Goal: Find specific page/section: Find specific page/section

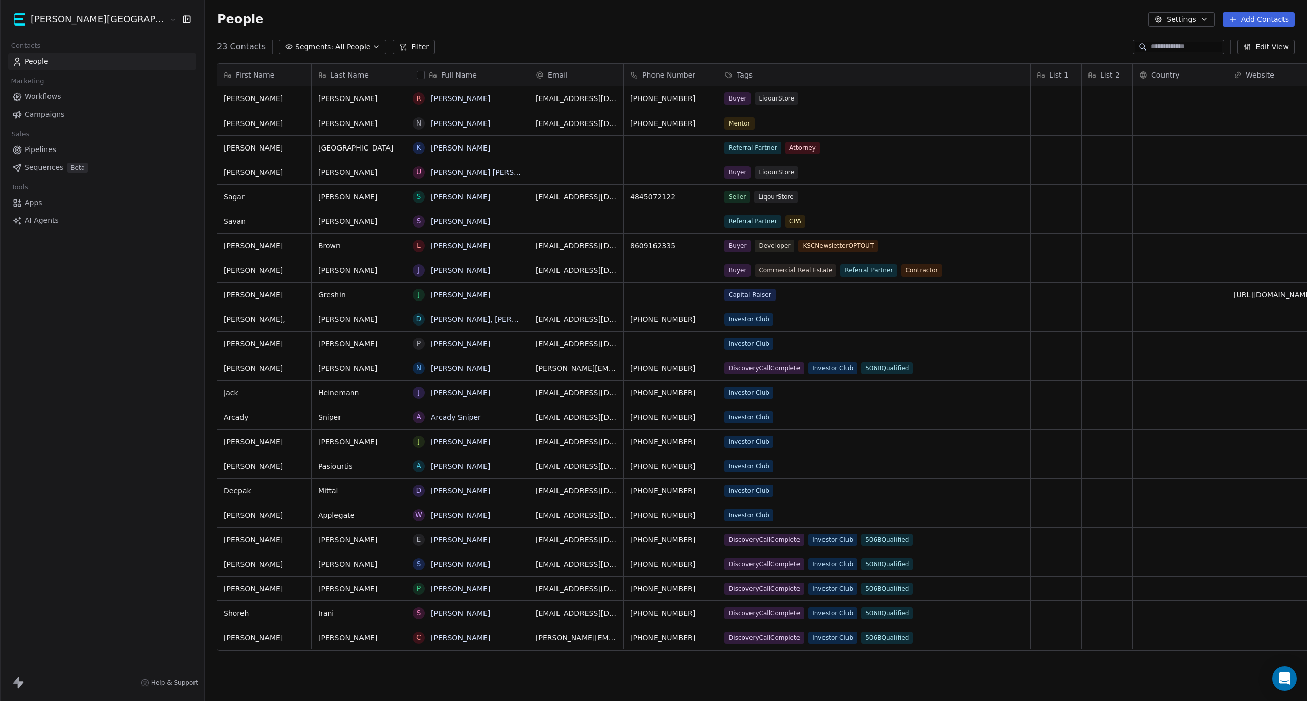
scroll to position [607, 1158]
click at [94, 23] on html "[PERSON_NAME] Street Capital Contacts People Marketing Workflows Campaigns Sale…" at bounding box center [653, 350] width 1307 height 701
click at [78, 180] on div "Real Estate and Business Sales" at bounding box center [78, 181] width 112 height 20
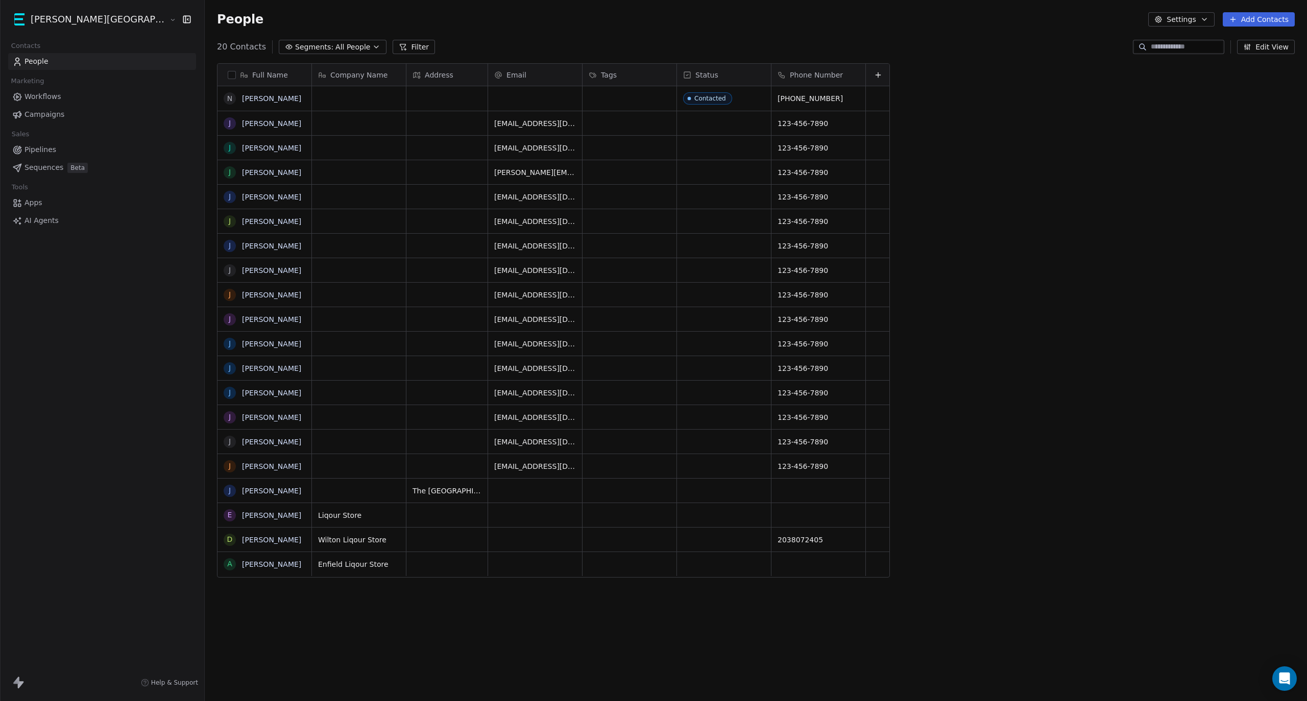
scroll to position [607, 1158]
click at [226, 298] on button "grid" at bounding box center [230, 295] width 8 height 8
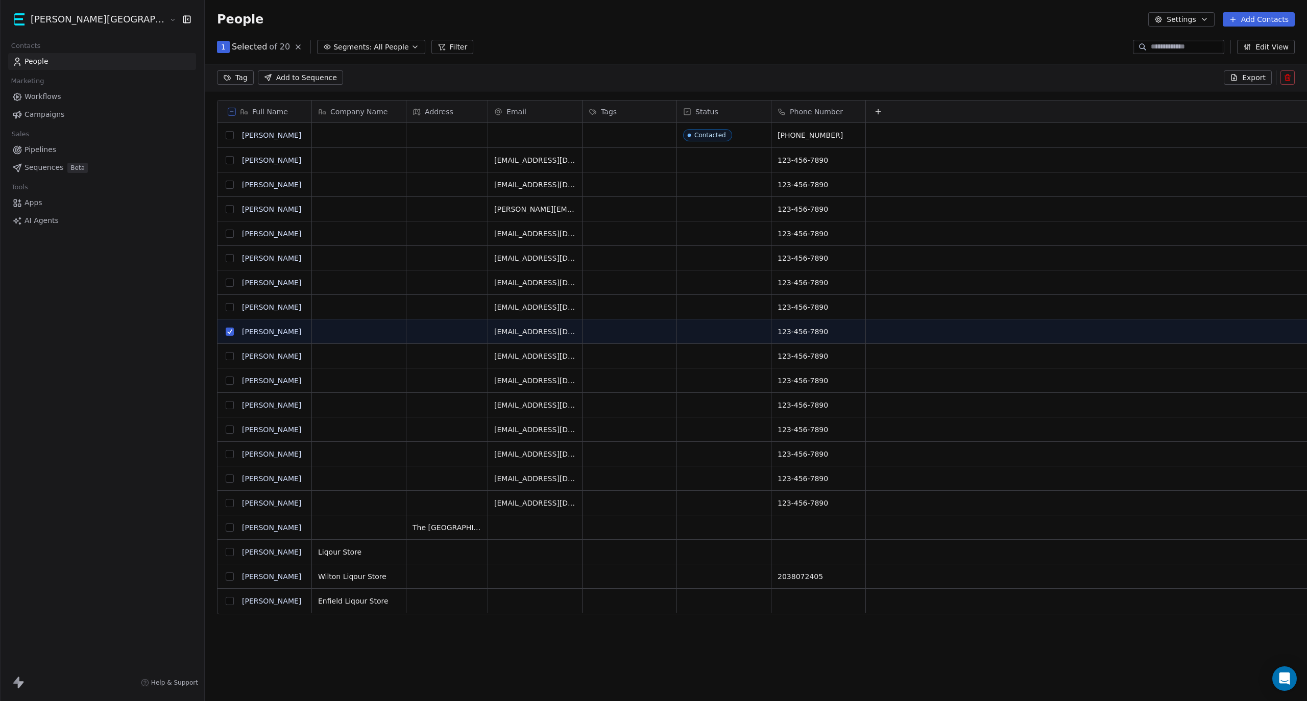
click at [72, 19] on html "[PERSON_NAME] Street Capital Contacts People Marketing Workflows Campaigns Sale…" at bounding box center [653, 350] width 1307 height 701
click at [64, 164] on div "KSC Passive Investors" at bounding box center [67, 165] width 90 height 10
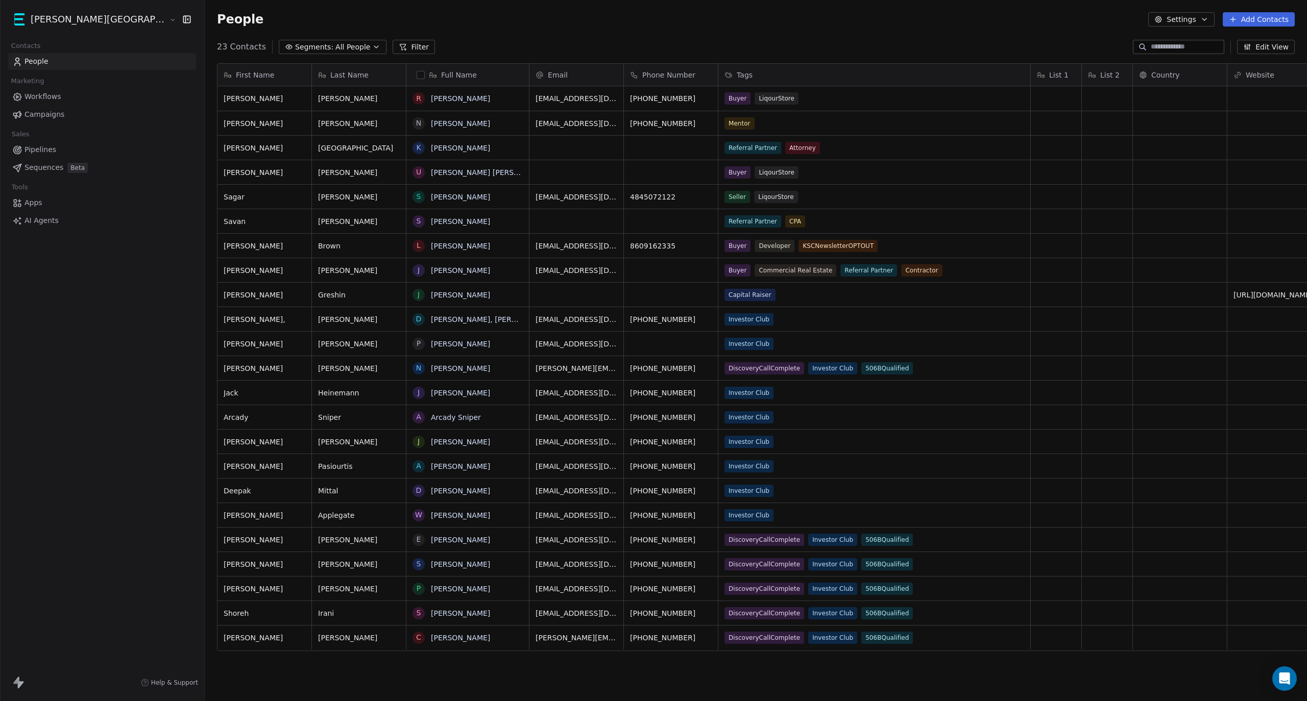
scroll to position [607, 1158]
